Goal: Transaction & Acquisition: Purchase product/service

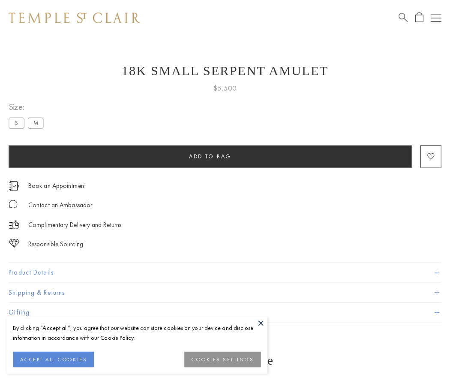
scroll to position [21, 0]
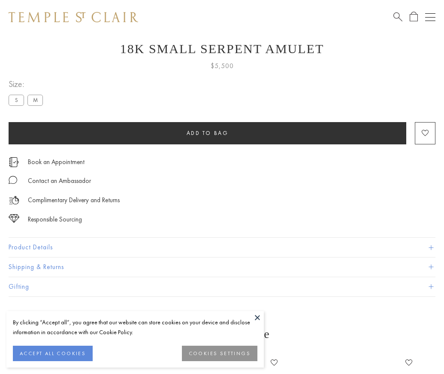
click at [207, 133] on span "Add to bag" at bounding box center [208, 133] width 42 height 7
